Goal: Find specific page/section: Find specific page/section

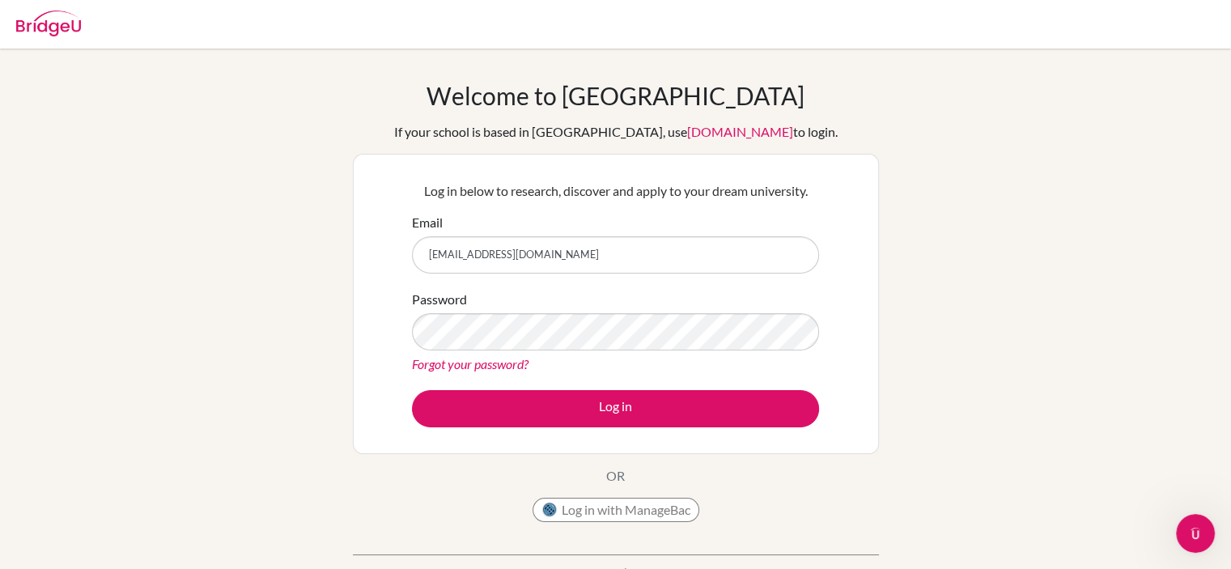
type input "[EMAIL_ADDRESS][DOMAIN_NAME]"
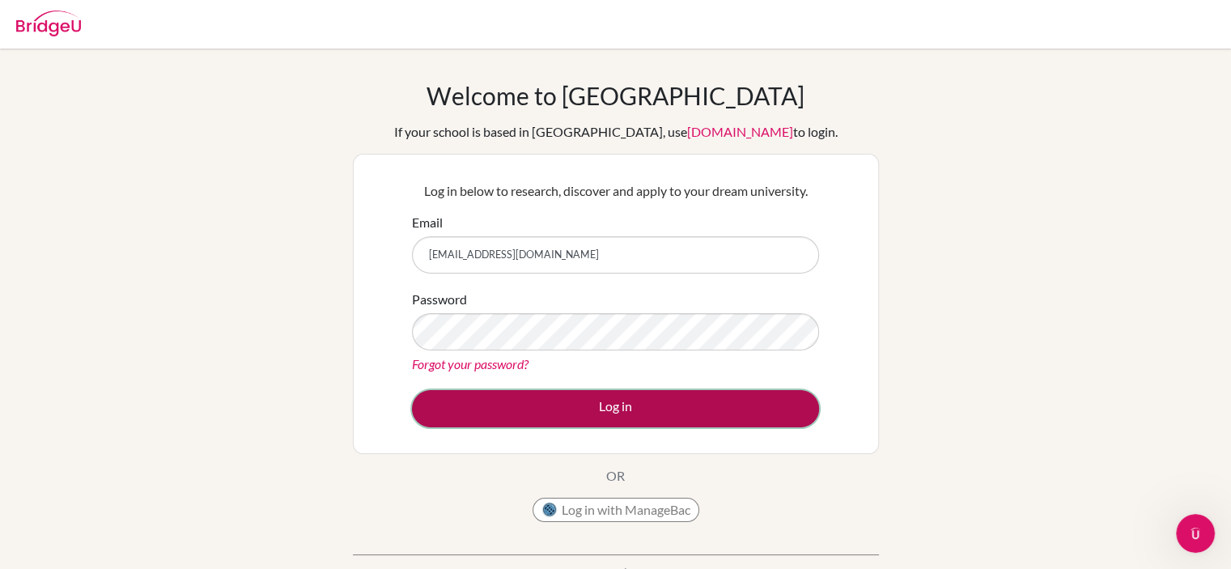
click at [595, 401] on button "Log in" at bounding box center [615, 408] width 407 height 37
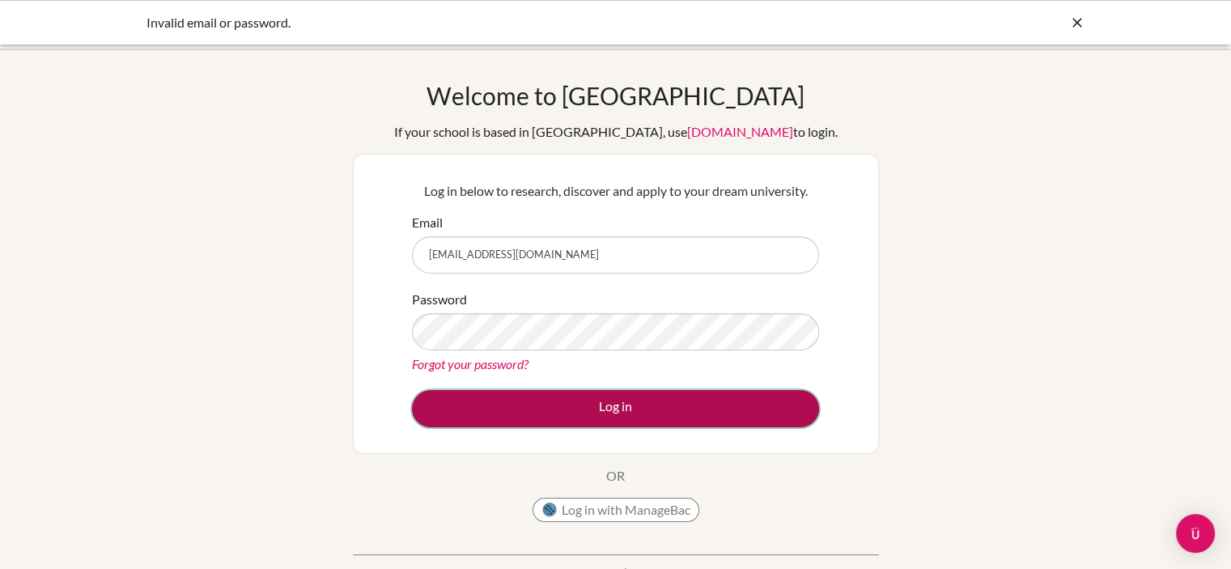
click at [468, 410] on button "Log in" at bounding box center [615, 408] width 407 height 37
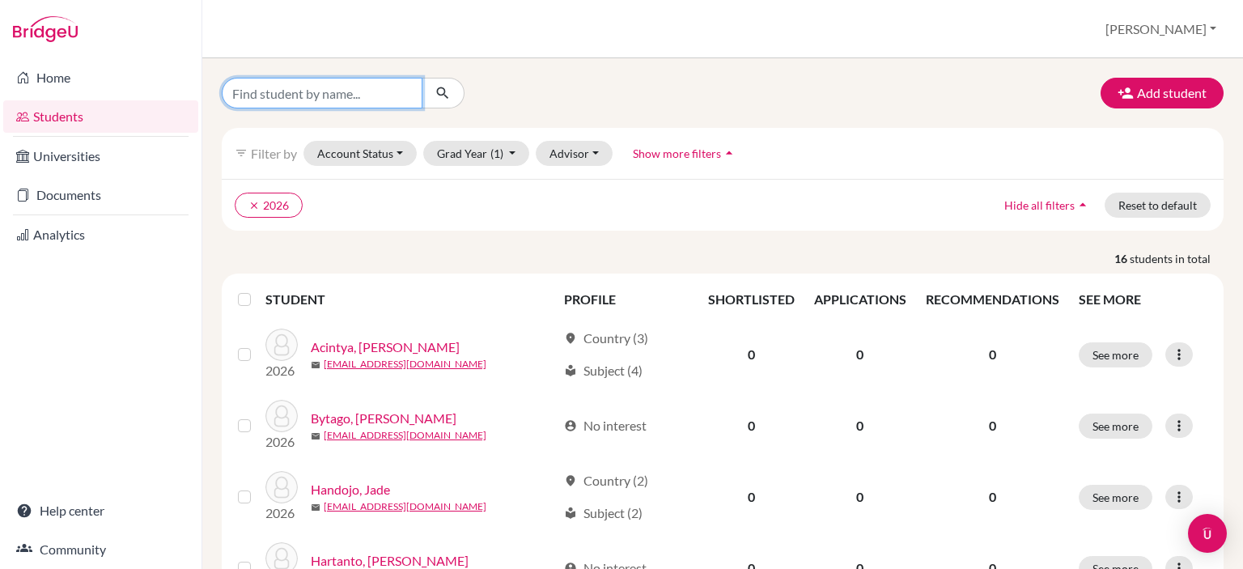
click at [307, 97] on input "Find student by name..." at bounding box center [322, 93] width 201 height 31
type input "test"
click at [443, 96] on icon "submit" at bounding box center [442, 93] width 16 height 16
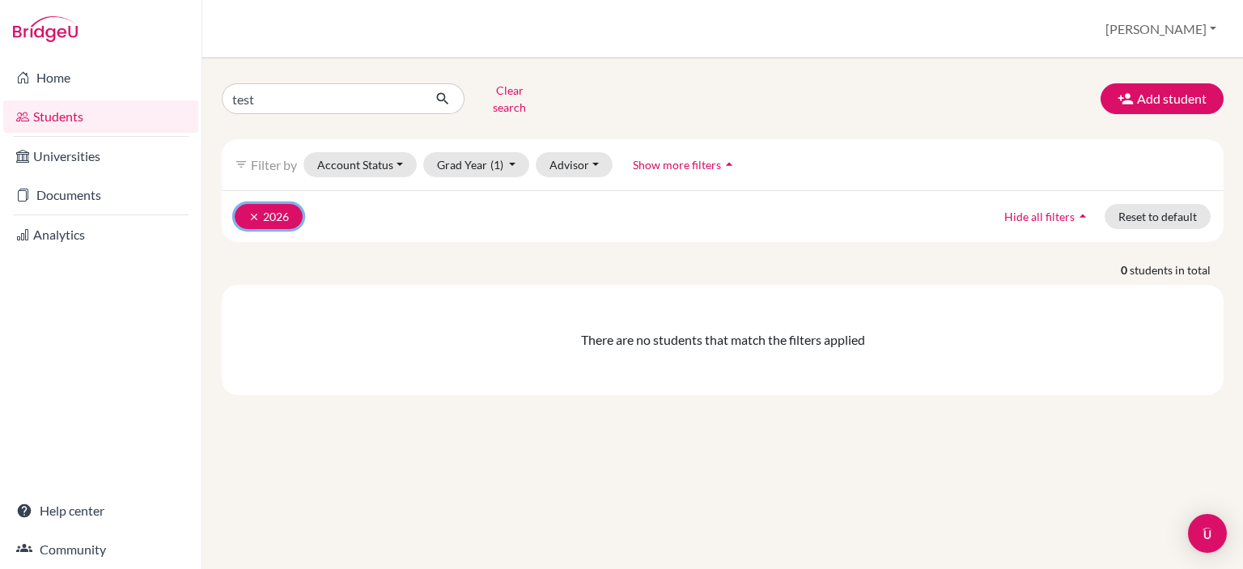
click at [249, 211] on icon "clear" at bounding box center [253, 216] width 11 height 11
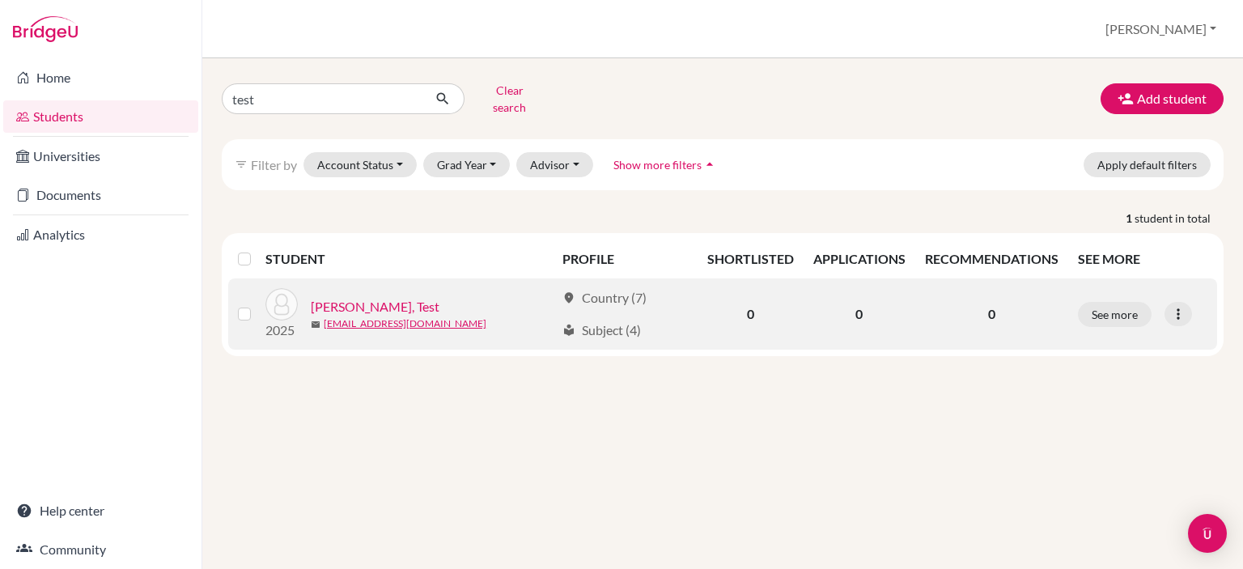
click at [350, 297] on link "Annabelle, Test" at bounding box center [375, 306] width 129 height 19
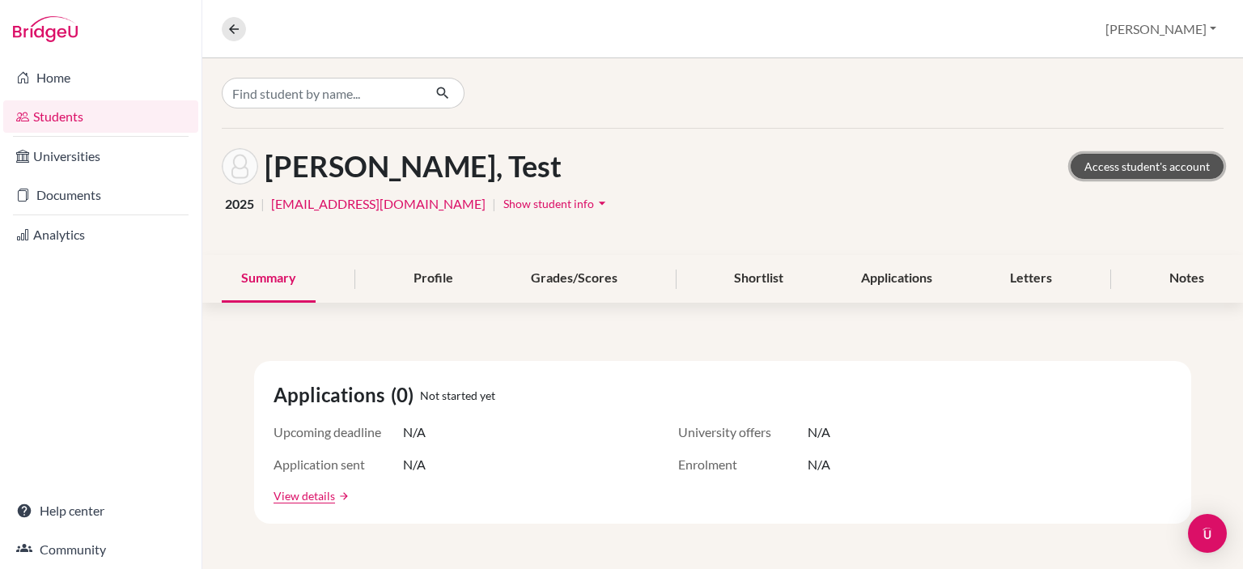
click at [1082, 164] on link "Access student's account" at bounding box center [1146, 166] width 153 height 25
